Goal: Information Seeking & Learning: Understand process/instructions

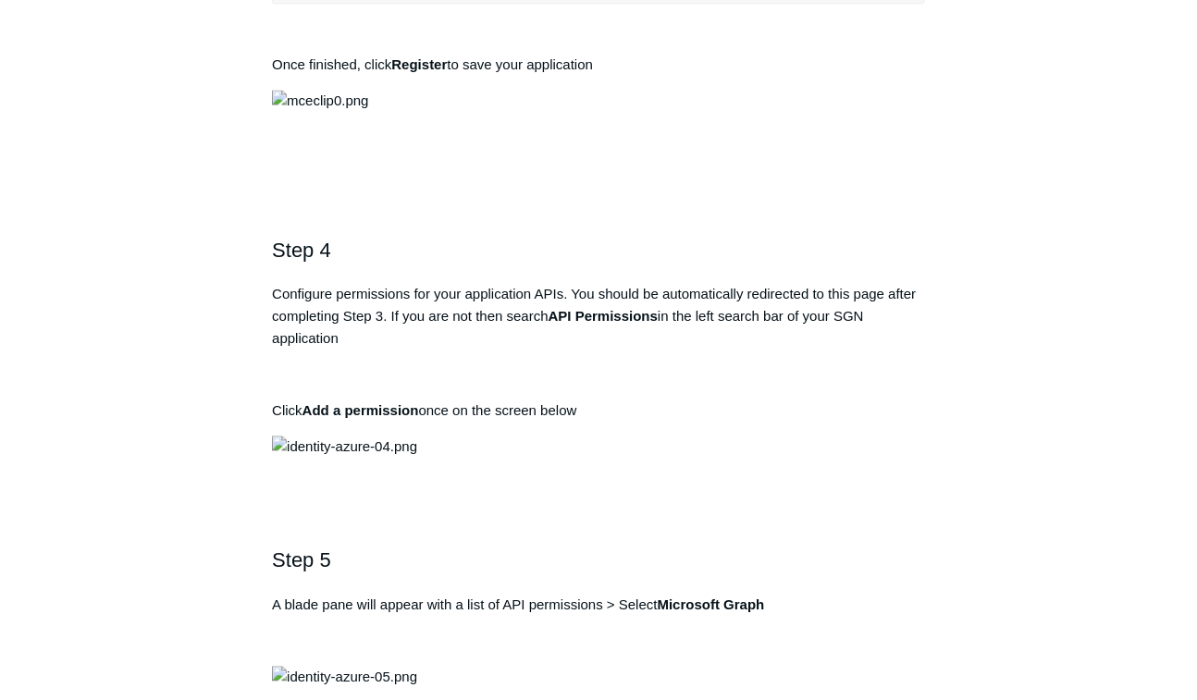
scroll to position [1580, 0]
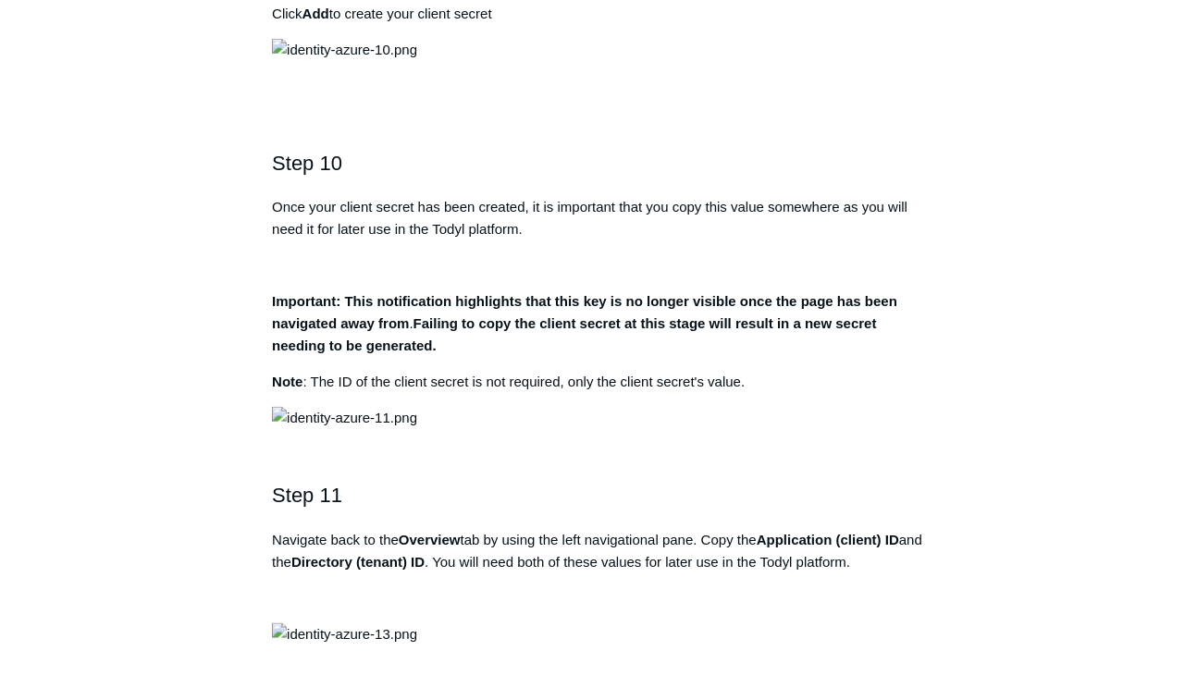
scroll to position [3800, 0]
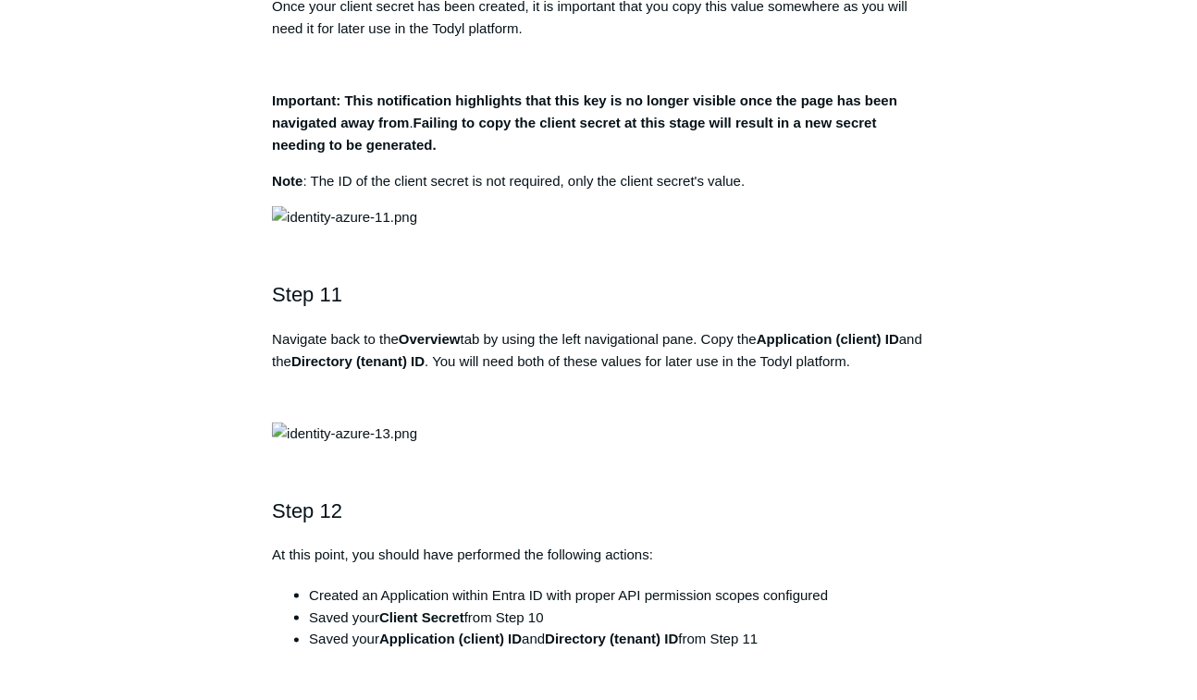
scroll to position [3874, 0]
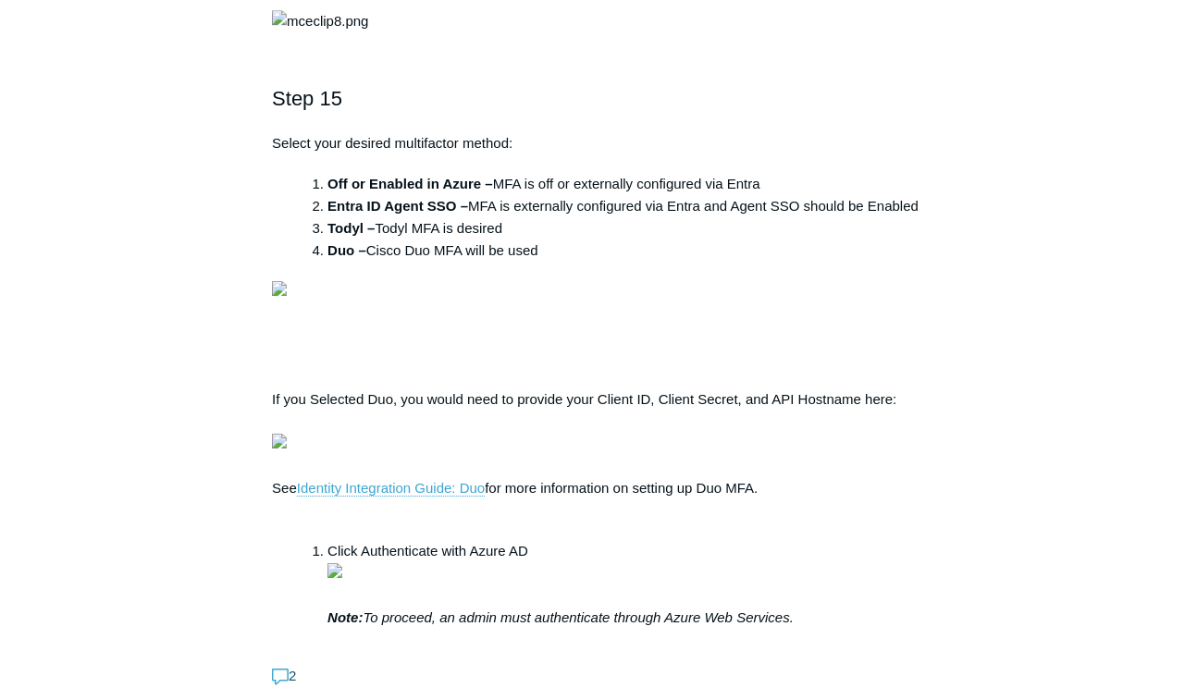
scroll to position [5724, 0]
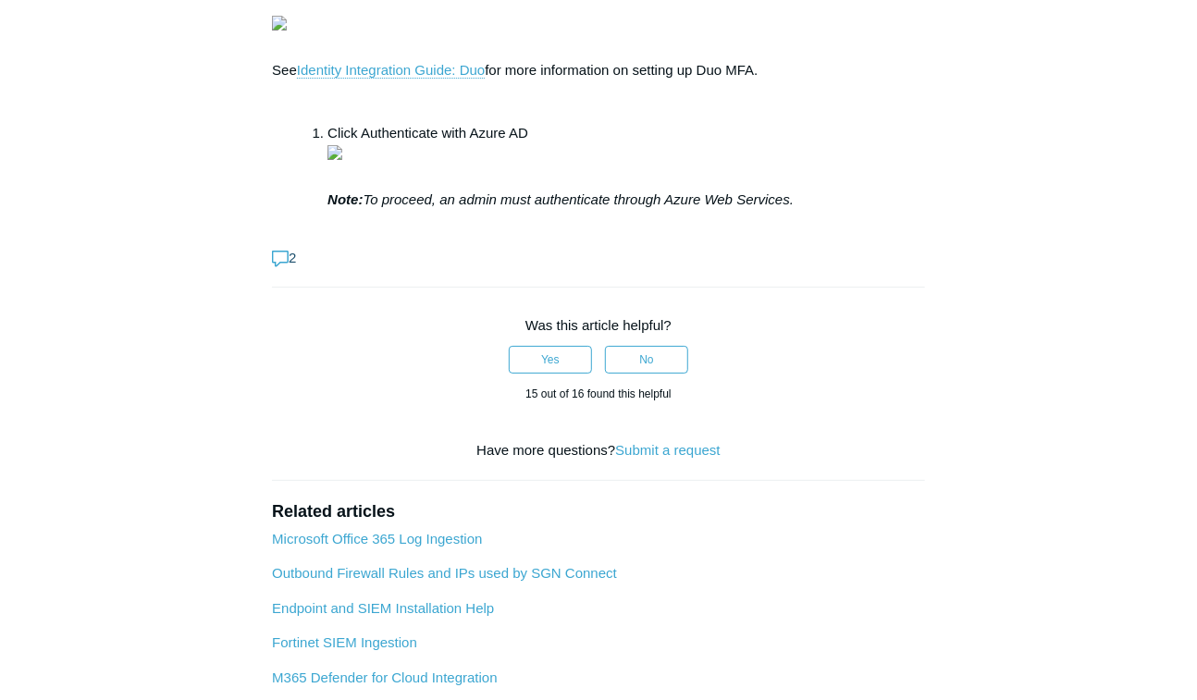
scroll to position [6020, 0]
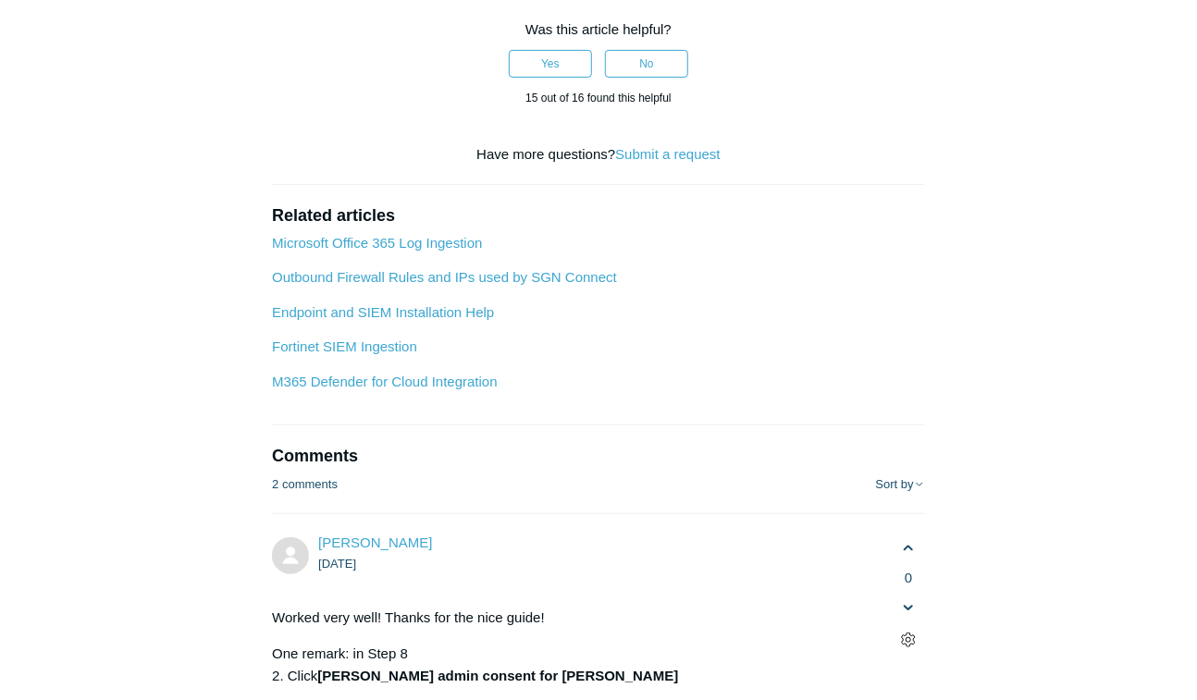
drag, startPoint x: 1075, startPoint y: 401, endPoint x: 1197, endPoint y: 431, distance: 125.9
drag, startPoint x: 1103, startPoint y: 442, endPoint x: 936, endPoint y: 449, distance: 166.6
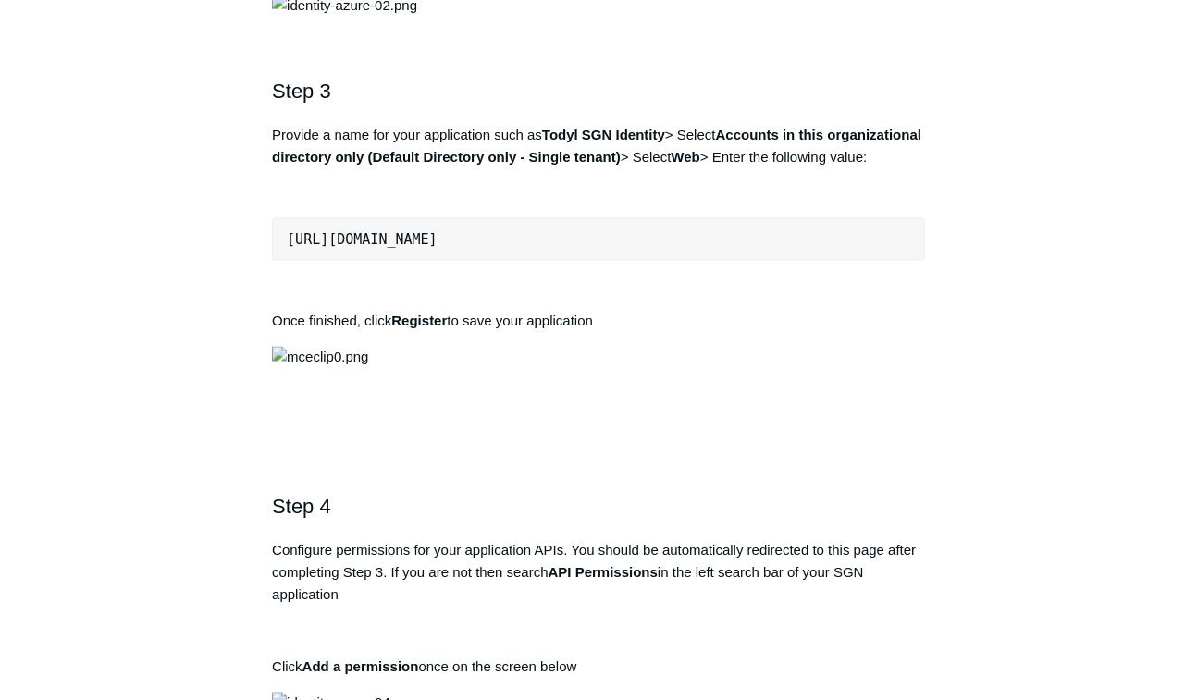
scroll to position [1358, 0]
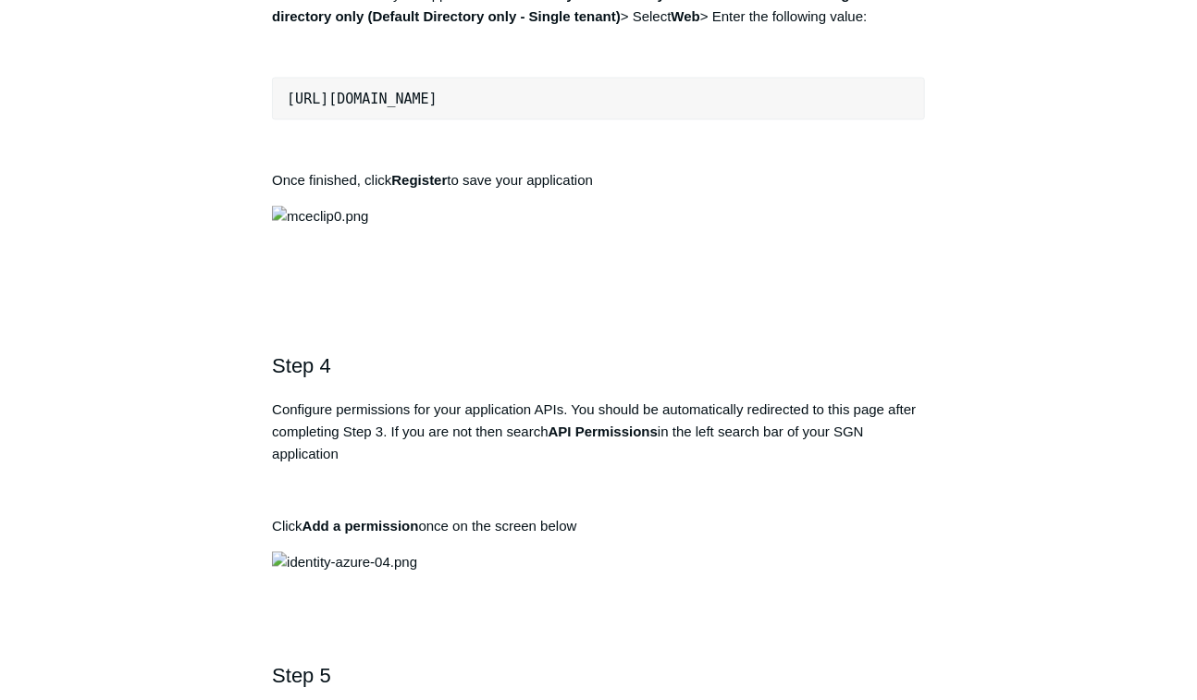
drag, startPoint x: 954, startPoint y: 323, endPoint x: 922, endPoint y: 392, distance: 76.2
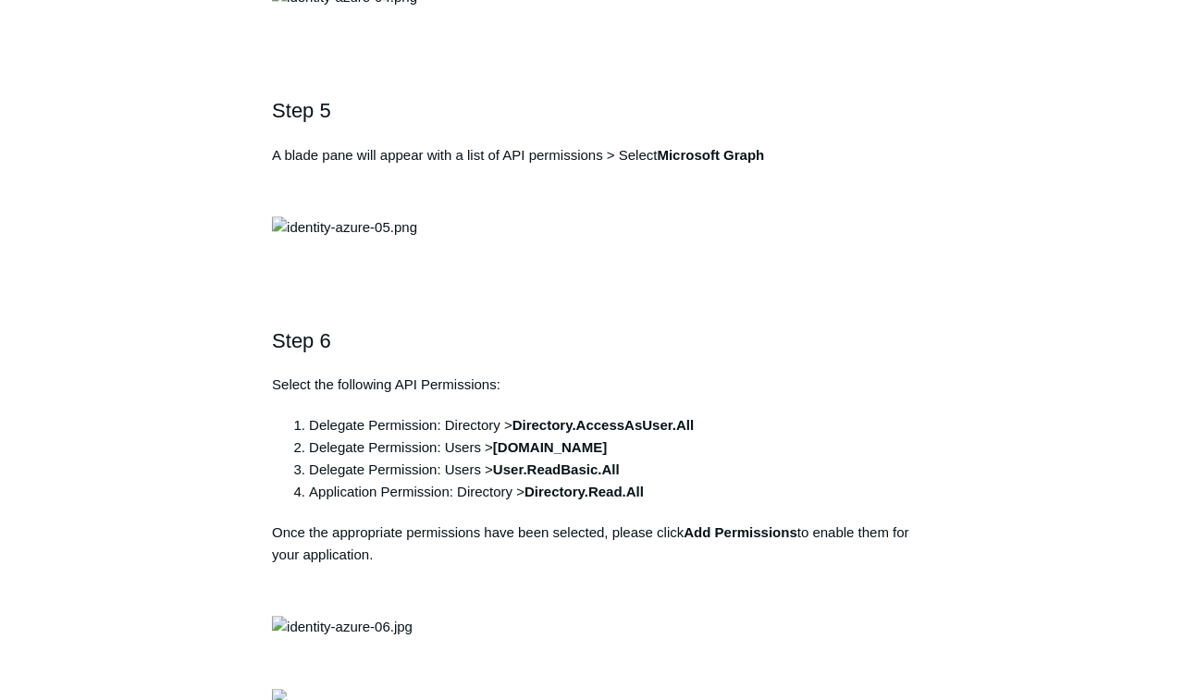
scroll to position [1876, 0]
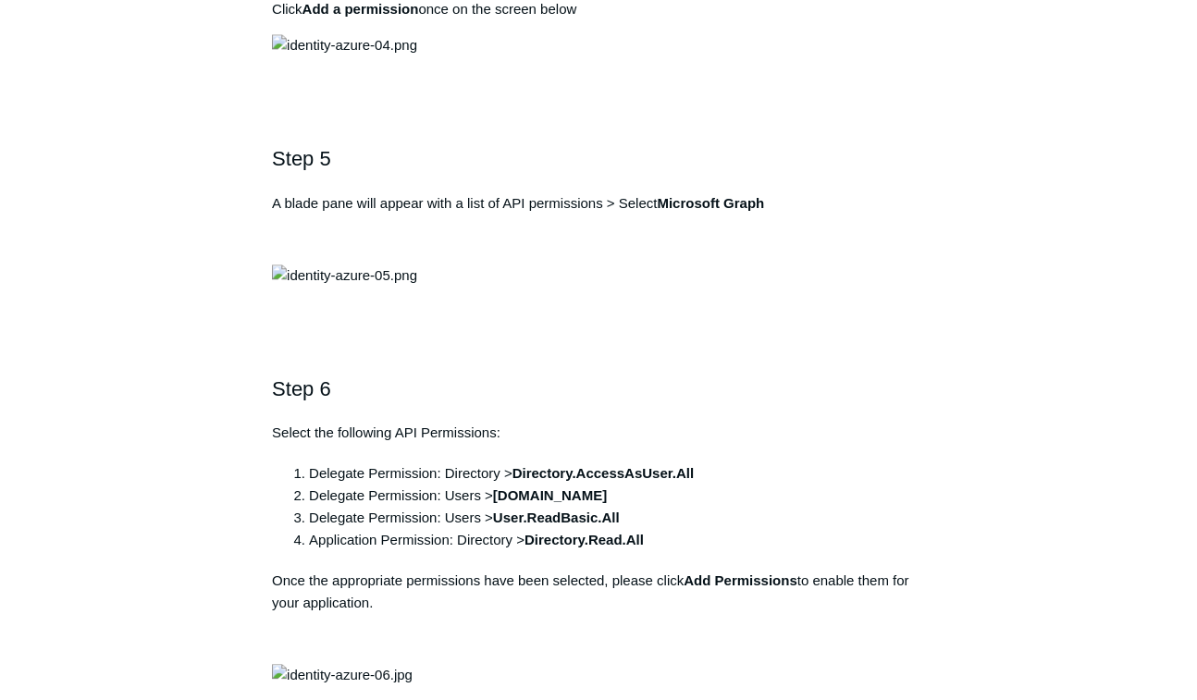
copy div "[URL][DOMAIN_NAME]"
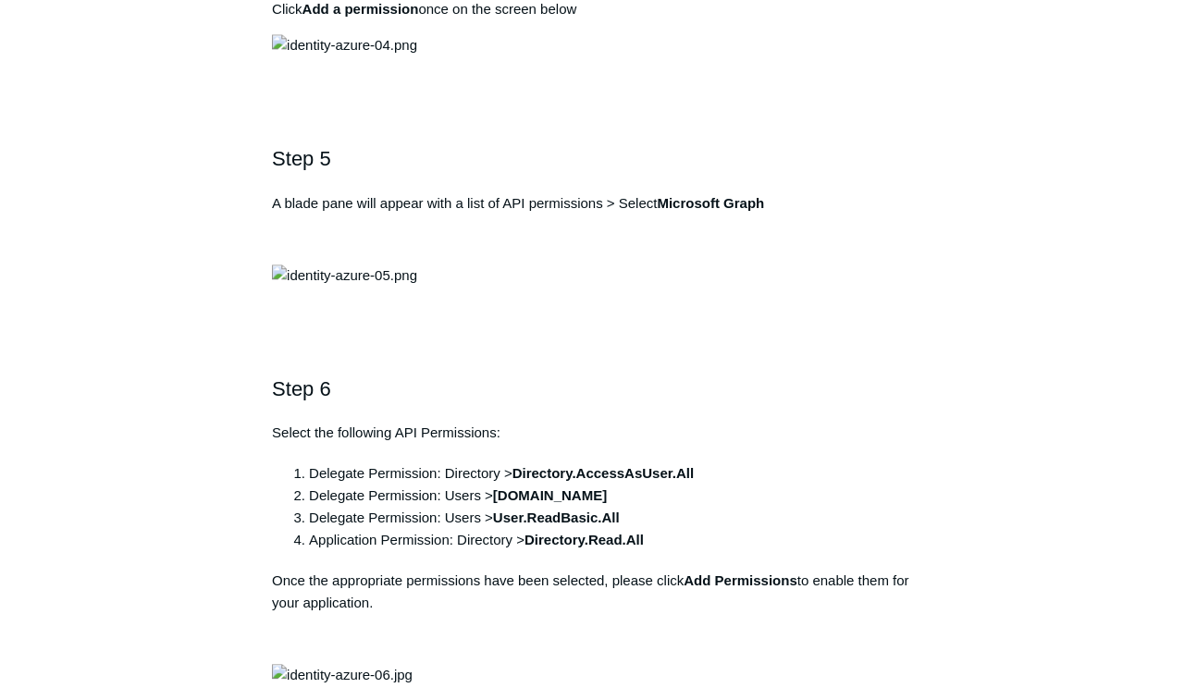
drag, startPoint x: 1055, startPoint y: 361, endPoint x: 1042, endPoint y: 366, distance: 14.1
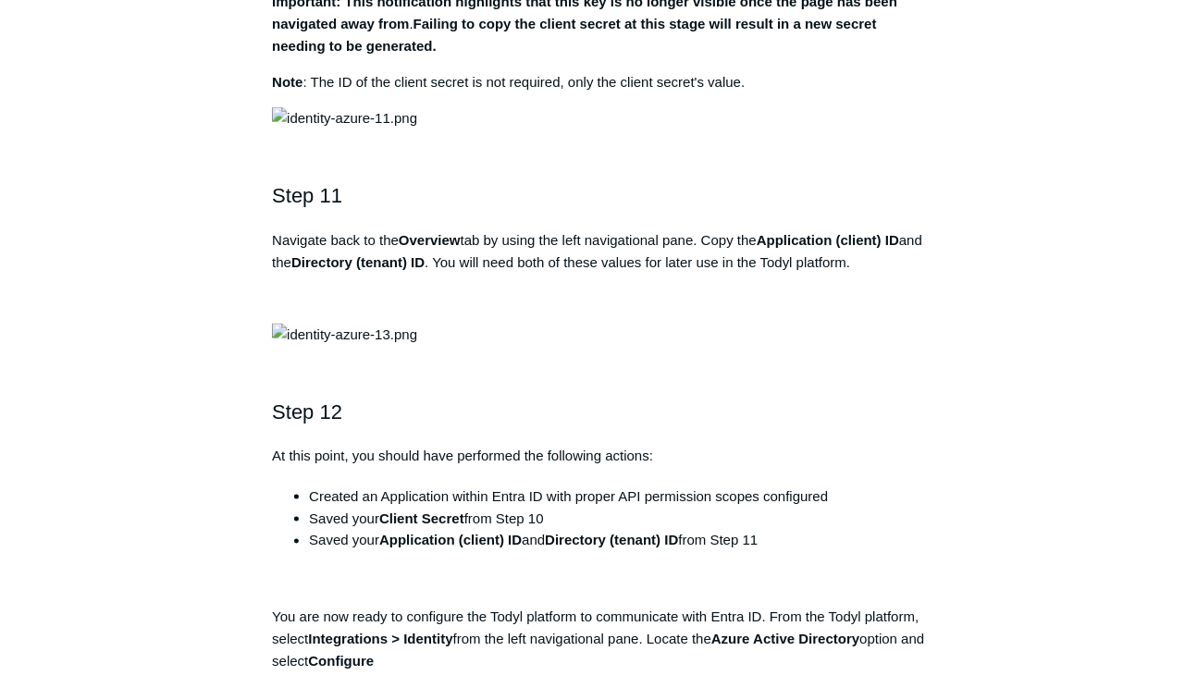
scroll to position [3800, 0]
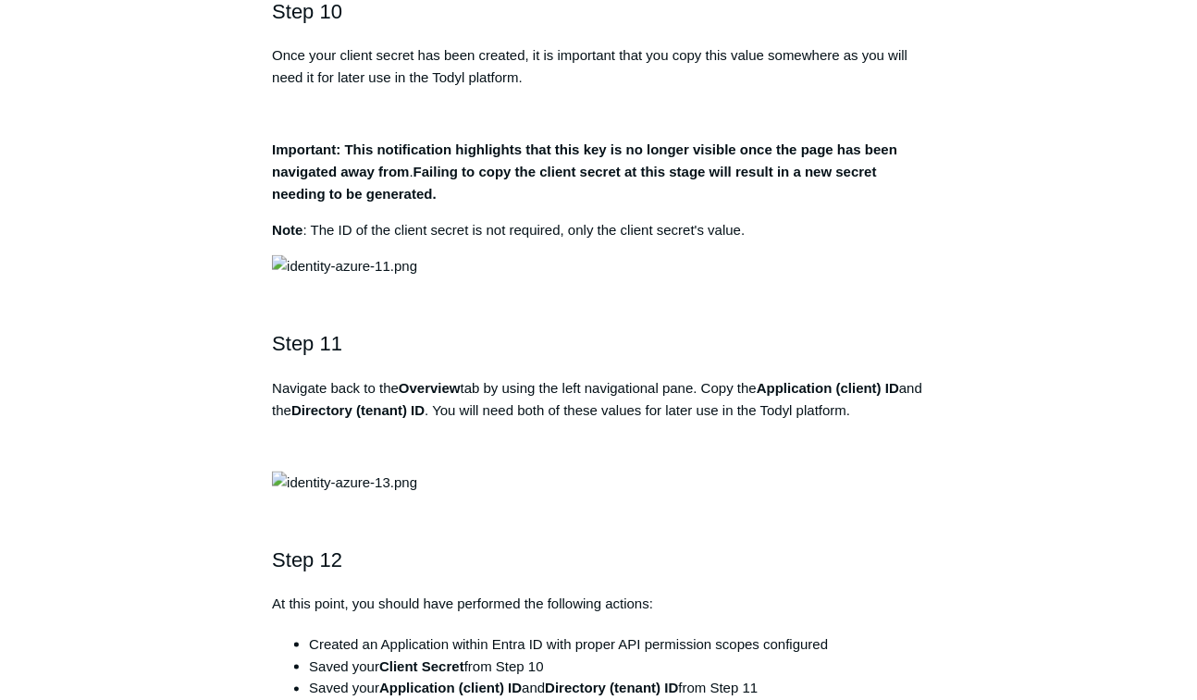
drag, startPoint x: 859, startPoint y: 366, endPoint x: 888, endPoint y: 389, distance: 36.3
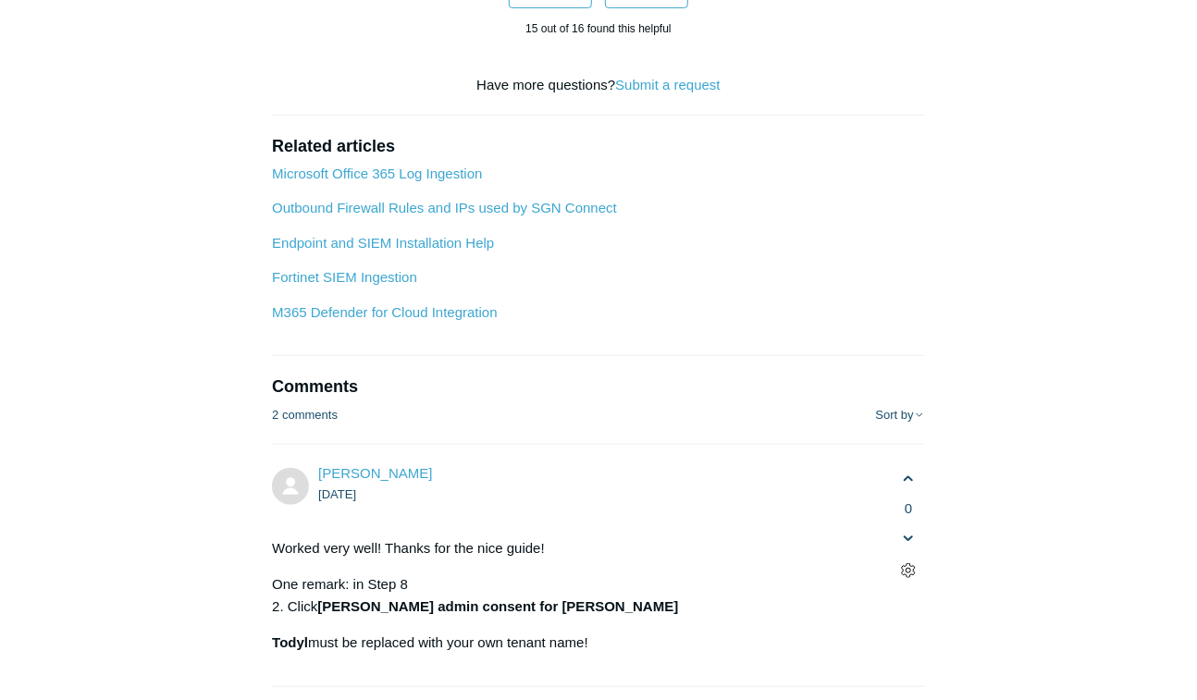
scroll to position [6390, 0]
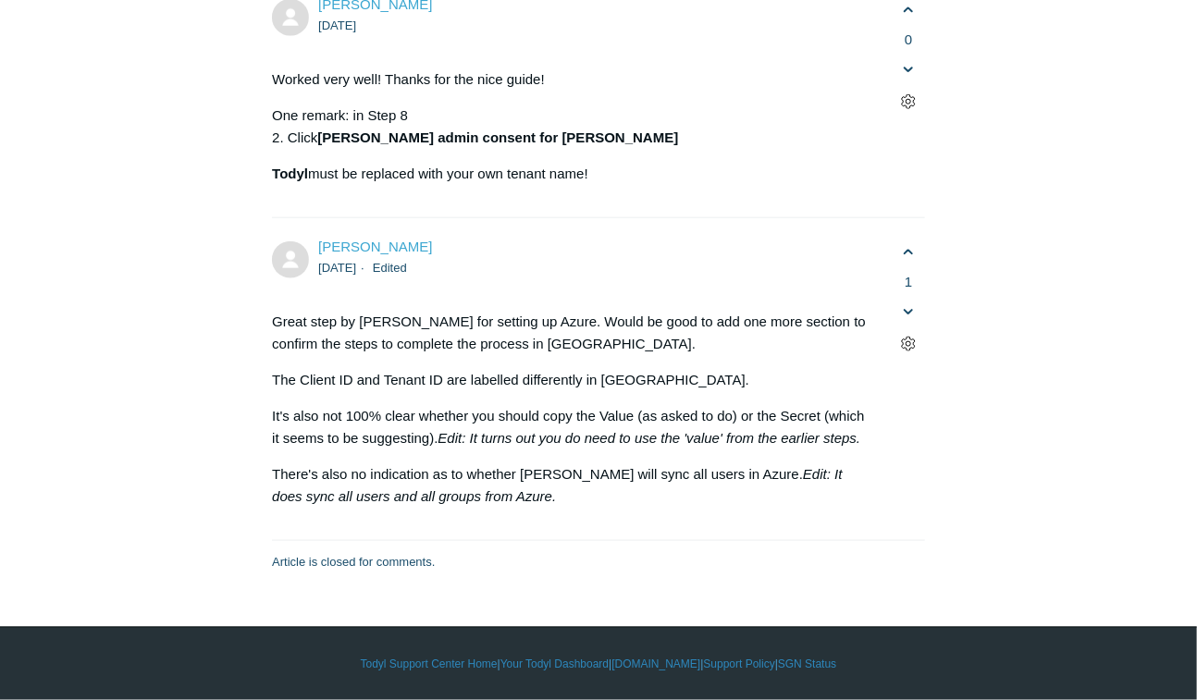
scroll to position [6834, 0]
drag, startPoint x: 1043, startPoint y: 270, endPoint x: 1189, endPoint y: 284, distance: 145.9
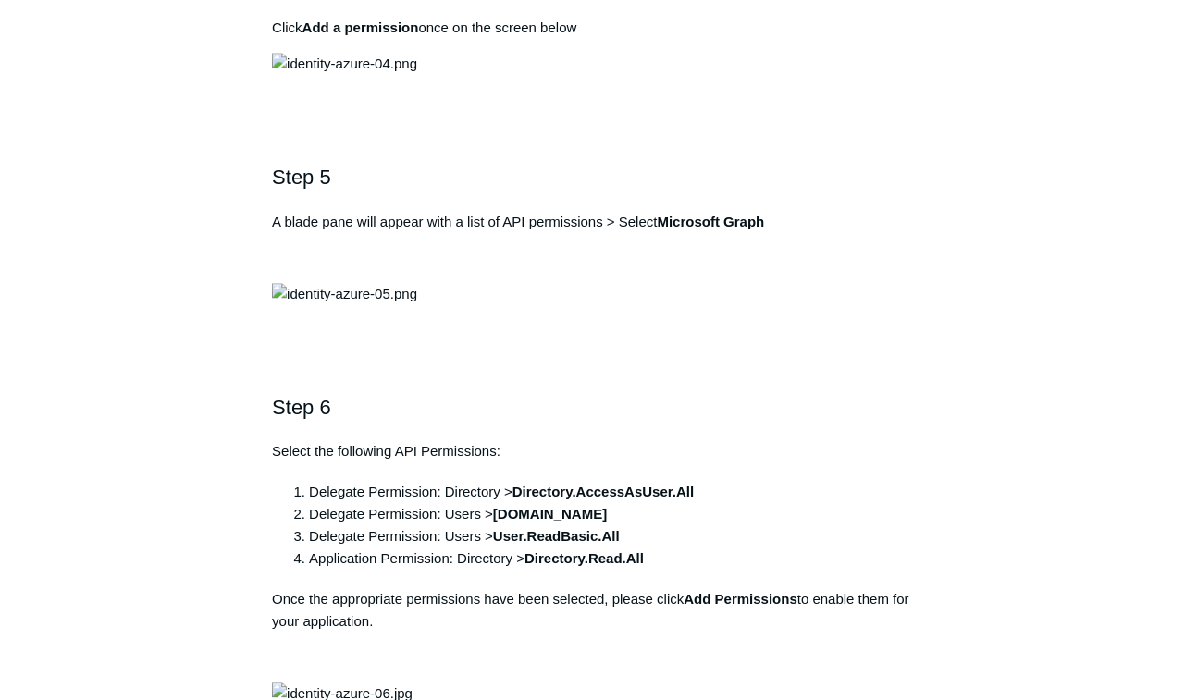
scroll to position [1802, 0]
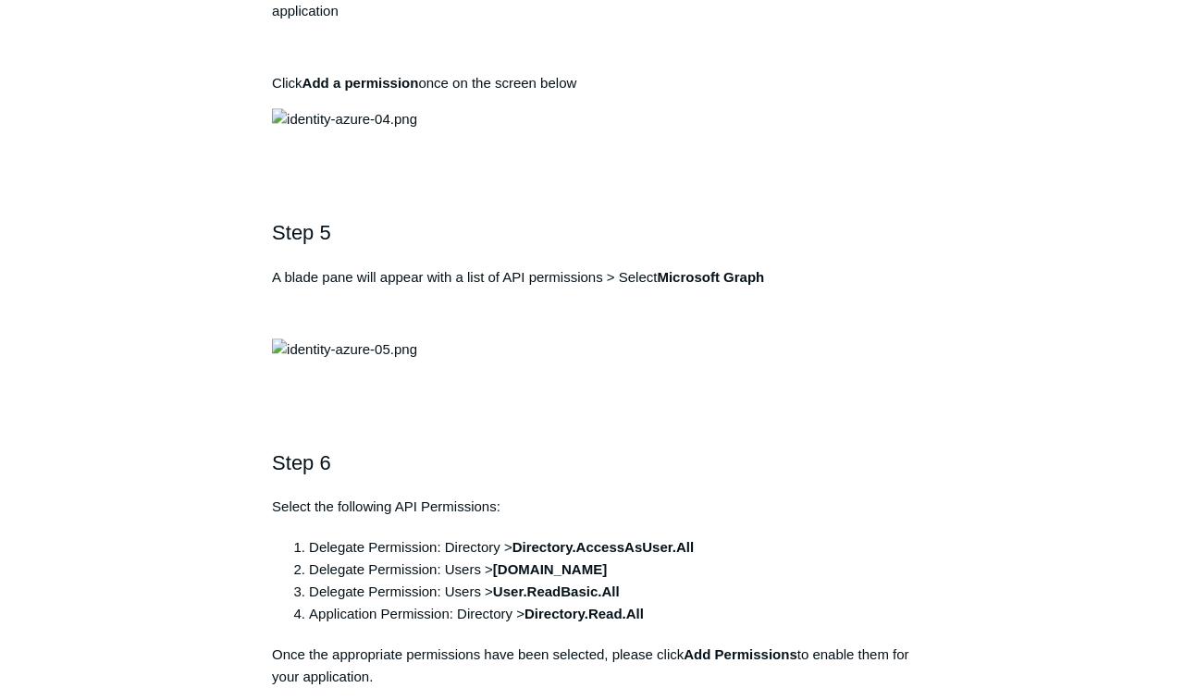
copy div "[URL][DOMAIN_NAME]"
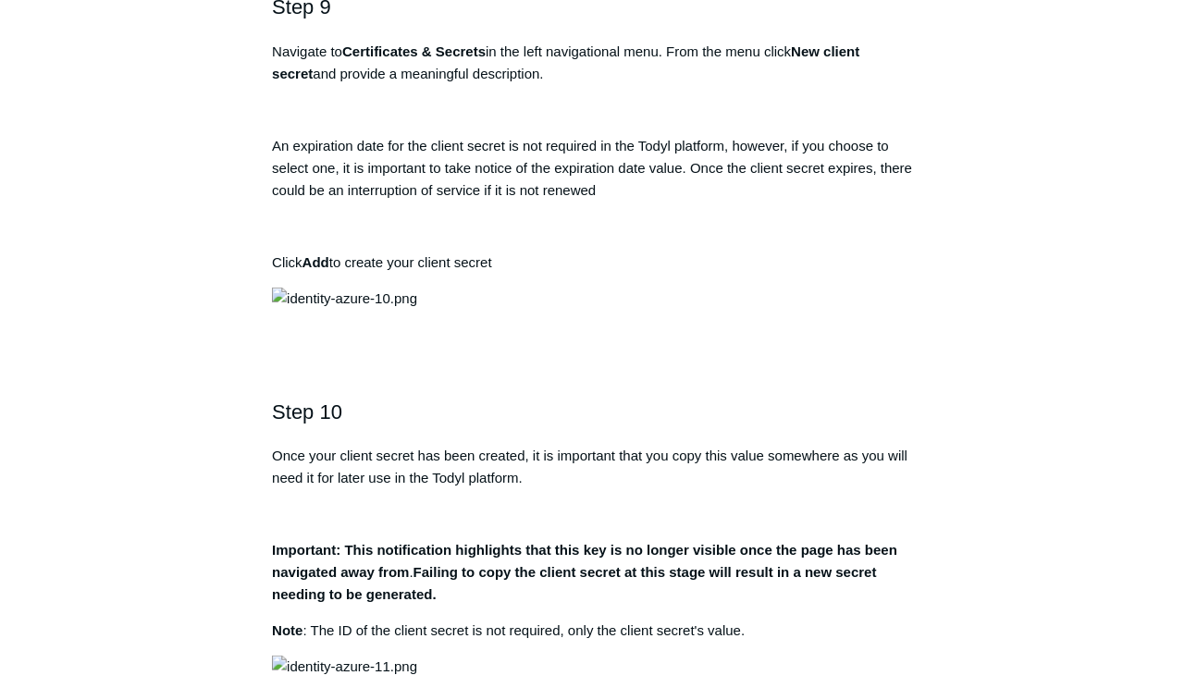
scroll to position [3430, 0]
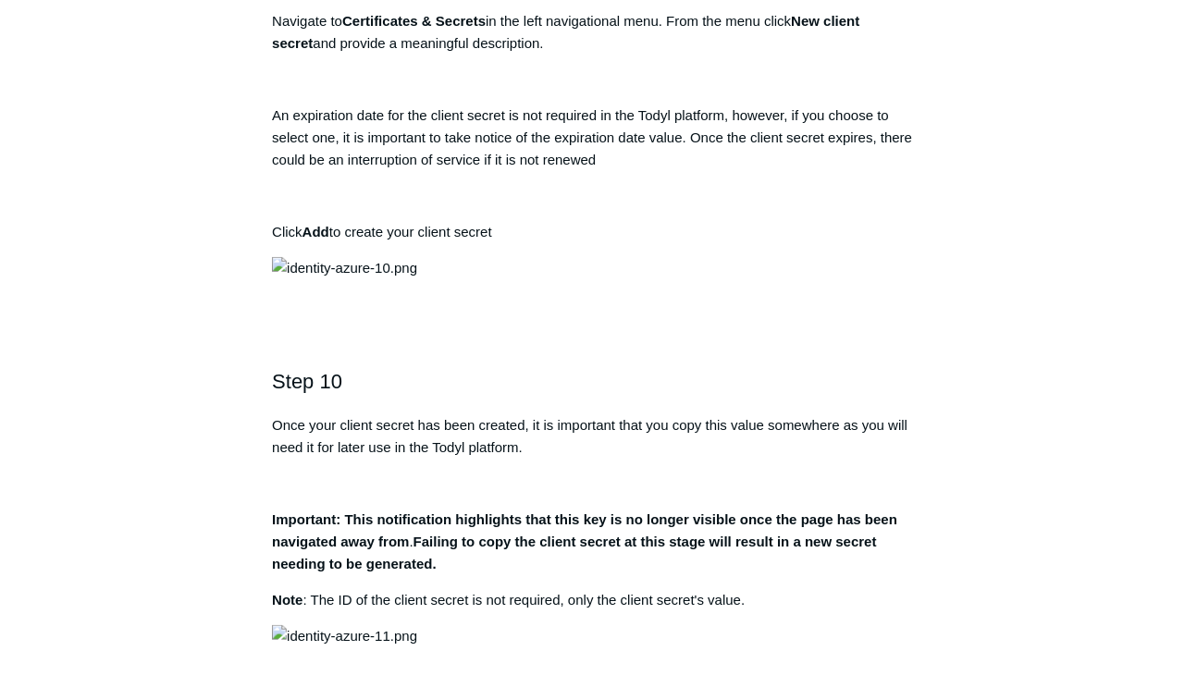
click at [1033, 415] on div "Articles in this section Remove Authentication When Disconnecting DUO MFA with …" at bounding box center [598, 330] width 1073 height 7185
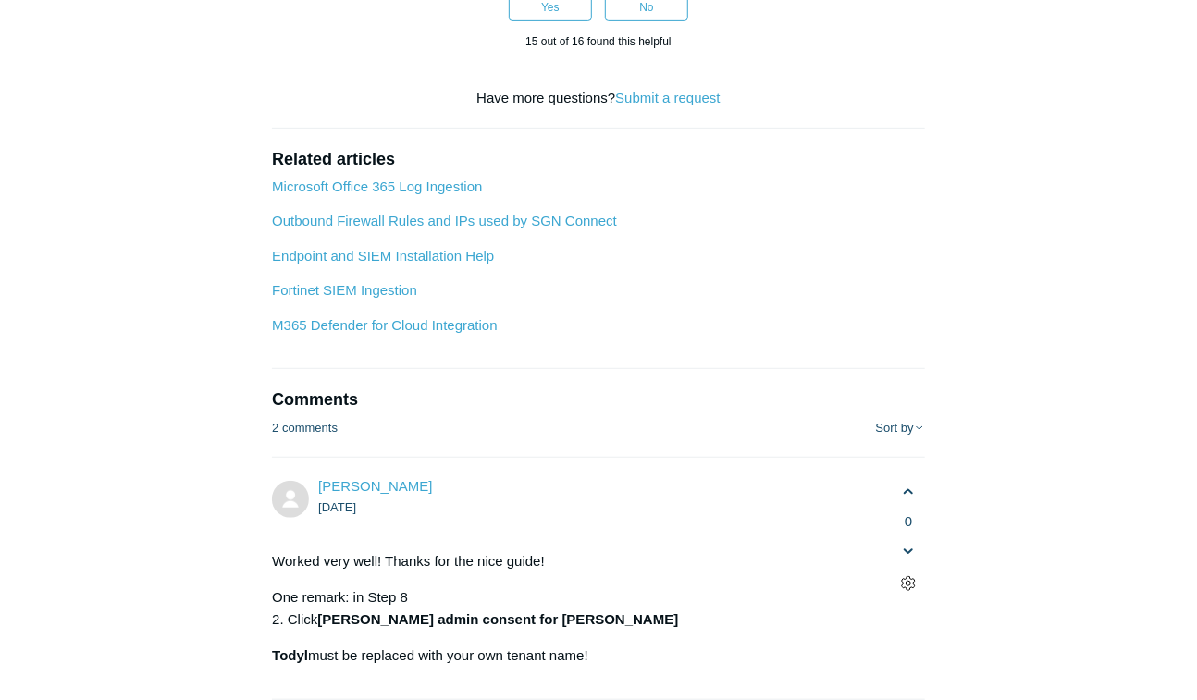
scroll to position [6316, 0]
